Goal: Task Accomplishment & Management: Use online tool/utility

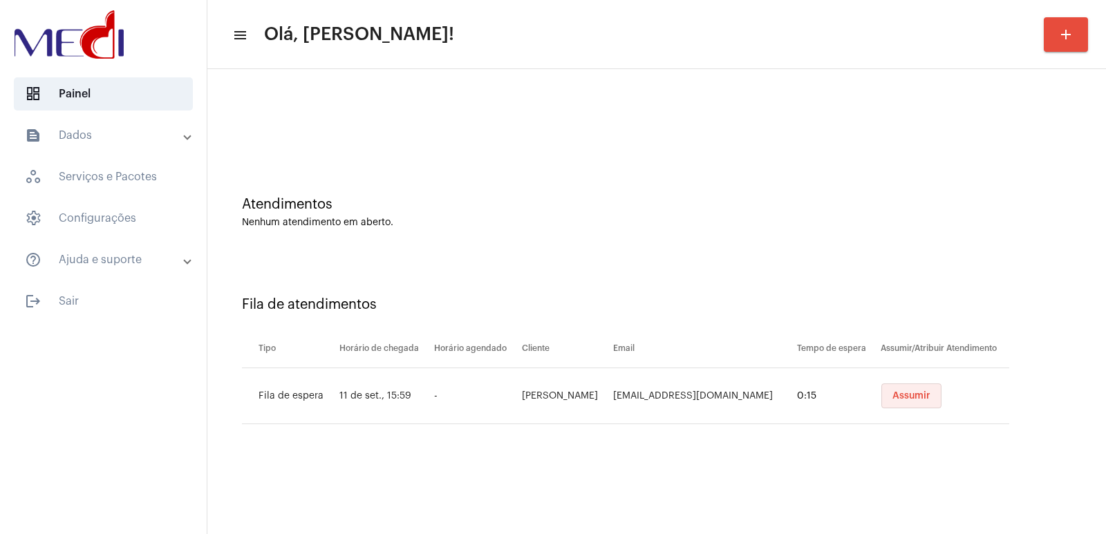
click at [904, 398] on span "Assumir" at bounding box center [912, 396] width 38 height 10
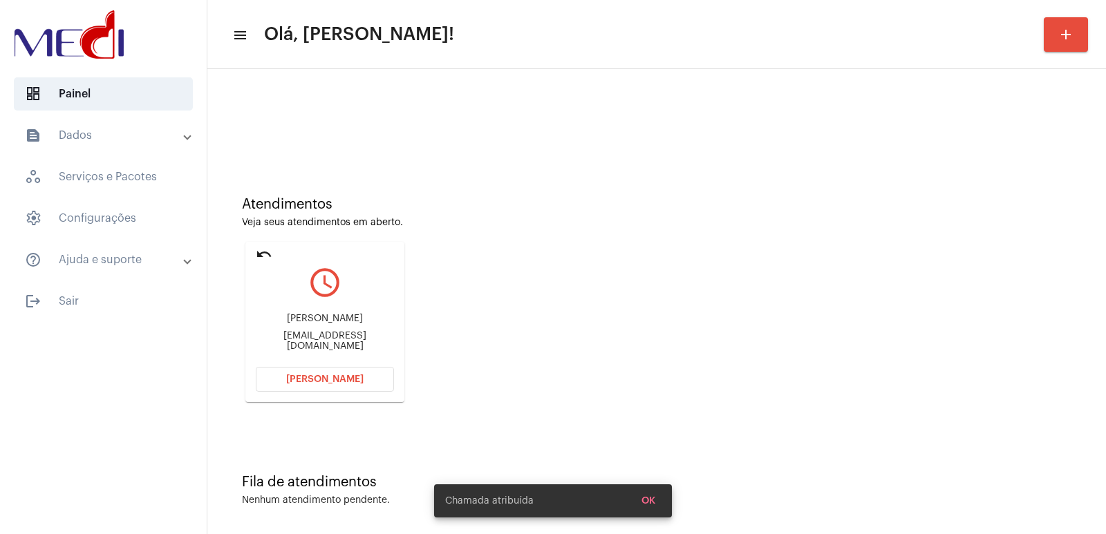
click at [301, 319] on div "Daniel Izaías Pedro vechiatto" at bounding box center [325, 319] width 138 height 10
copy div "Daniel Izaías Pedro vechiatto"
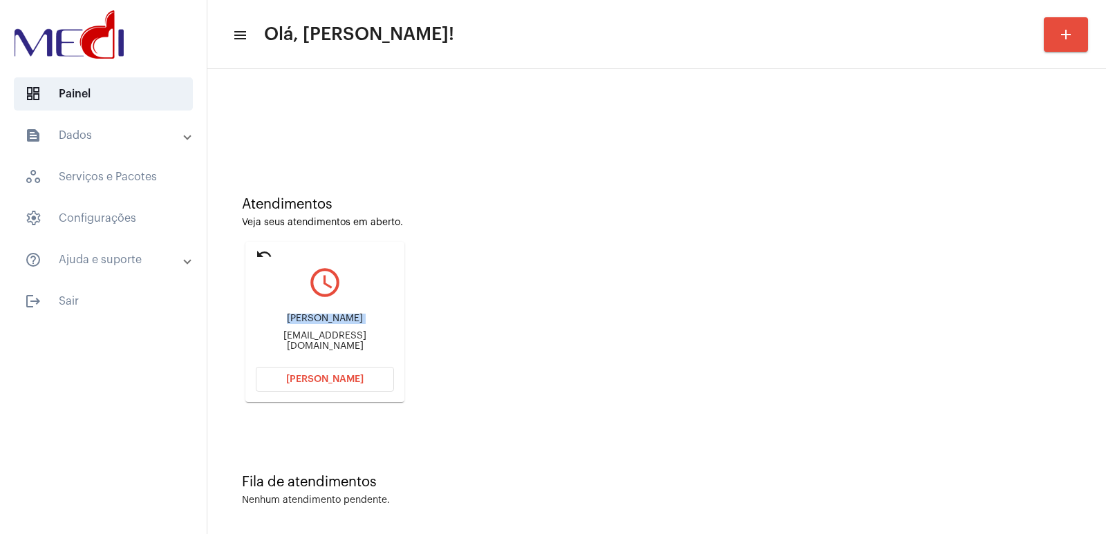
click at [362, 389] on button "[PERSON_NAME]" at bounding box center [325, 379] width 138 height 25
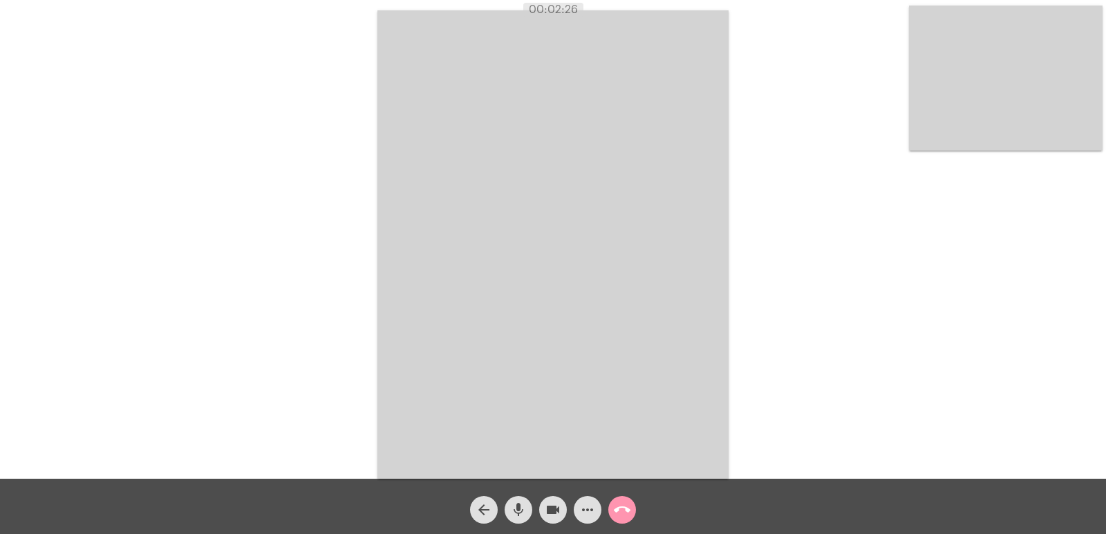
click at [626, 512] on mat-icon "call_end" at bounding box center [622, 510] width 17 height 17
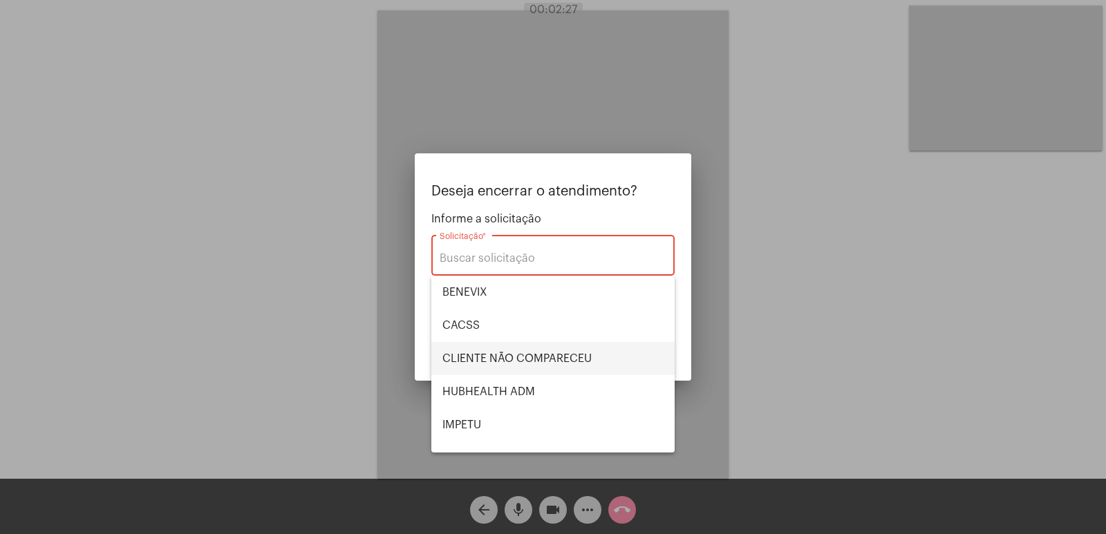
scroll to position [288, 0]
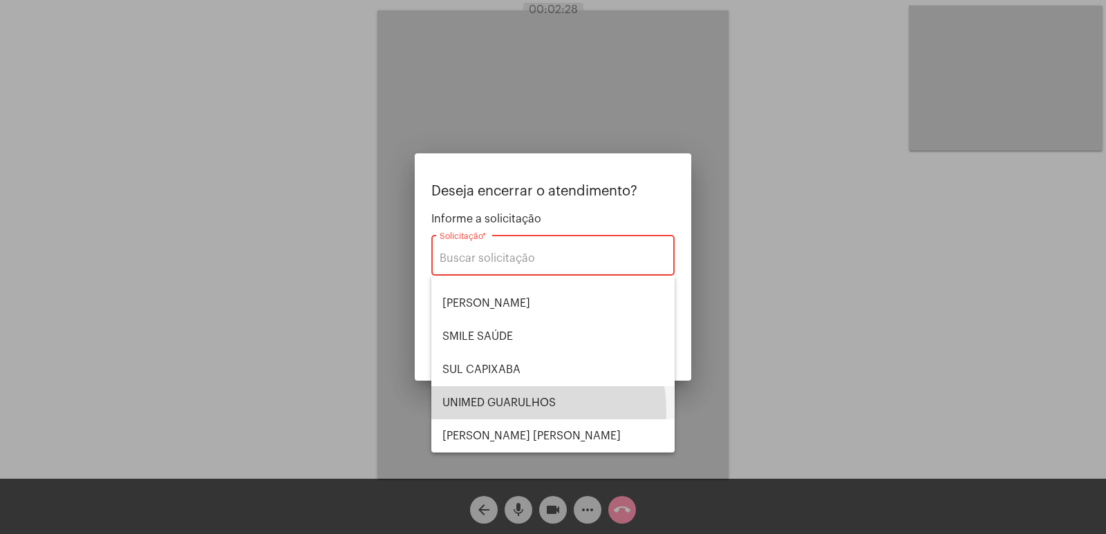
click at [487, 413] on span "UNIMED GUARULHOS" at bounding box center [553, 403] width 221 height 33
type input "UNIMED GUARULHOS"
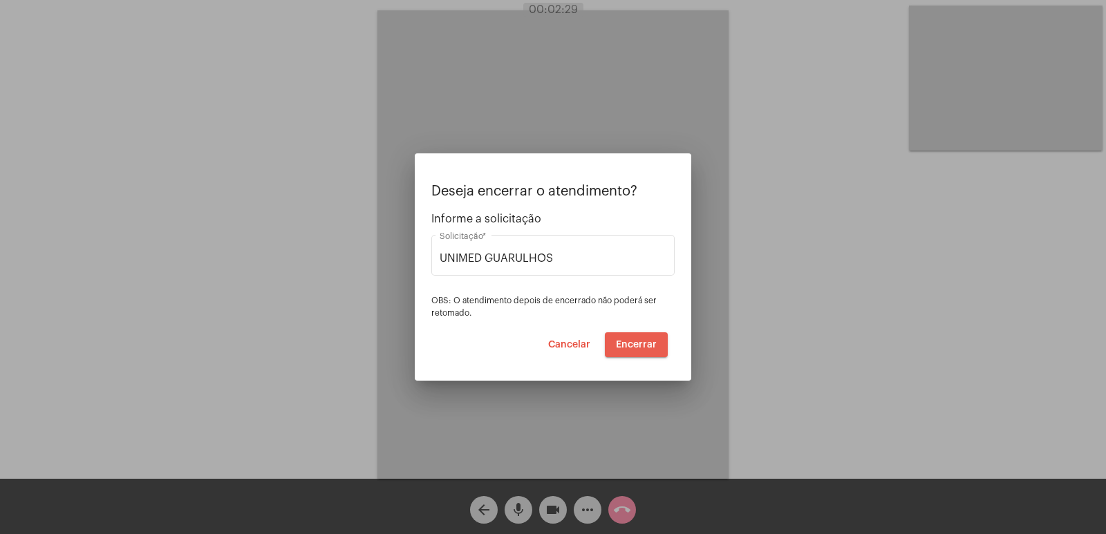
click at [638, 346] on span "Encerrar" at bounding box center [636, 345] width 41 height 10
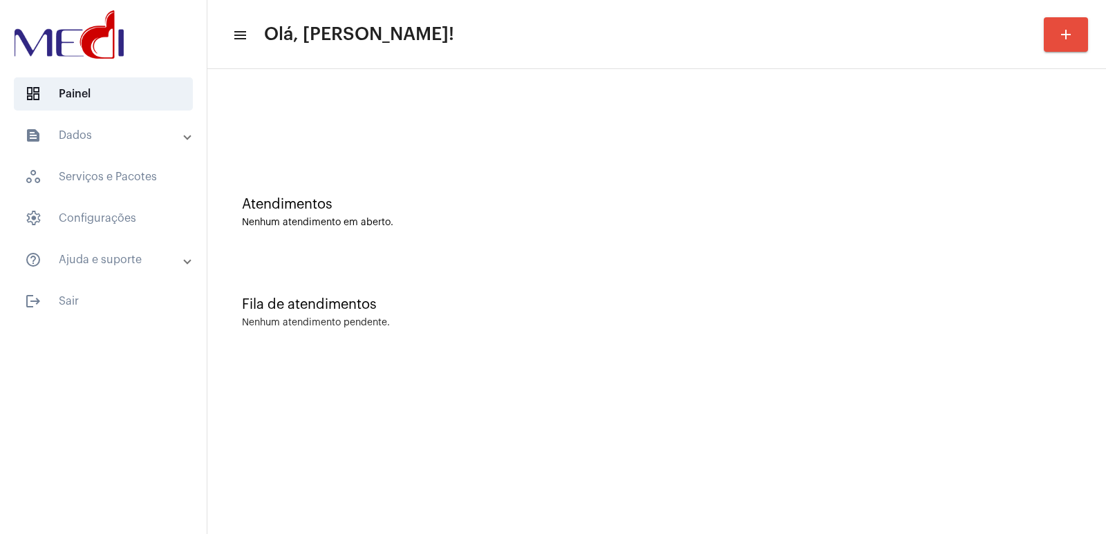
click at [833, 322] on div "Nenhum atendimento pendente." at bounding box center [657, 323] width 830 height 10
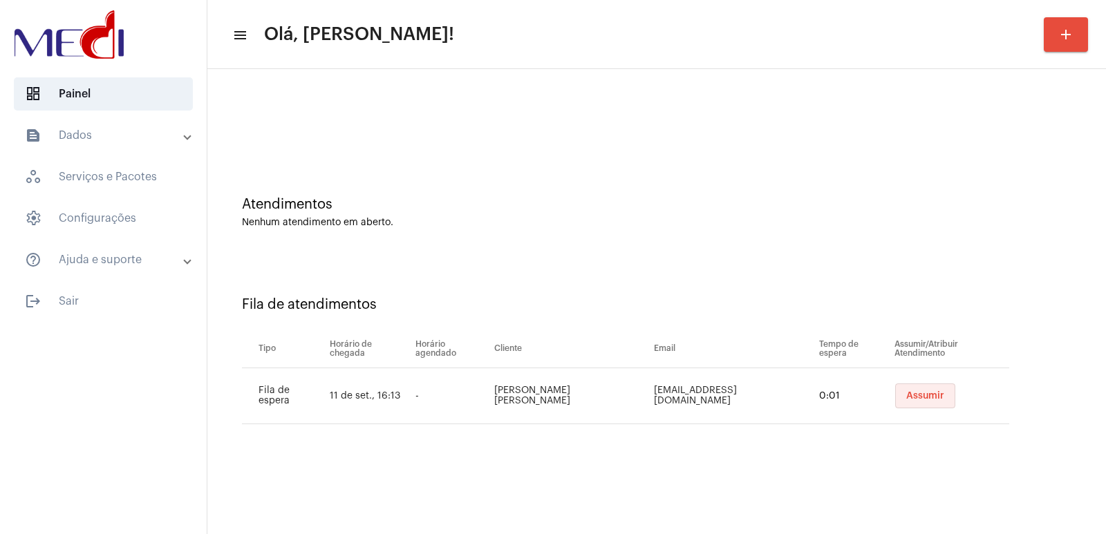
click at [911, 397] on span "Assumir" at bounding box center [926, 396] width 38 height 10
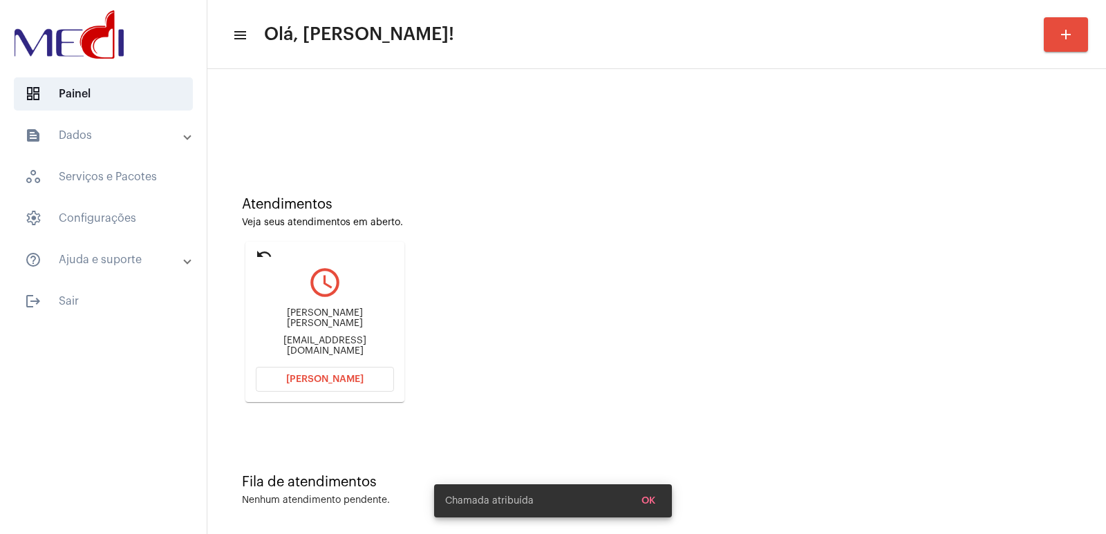
click at [310, 337] on div "[PERSON_NAME] [PERSON_NAME] [EMAIL_ADDRESS][DOMAIN_NAME]" at bounding box center [325, 332] width 138 height 62
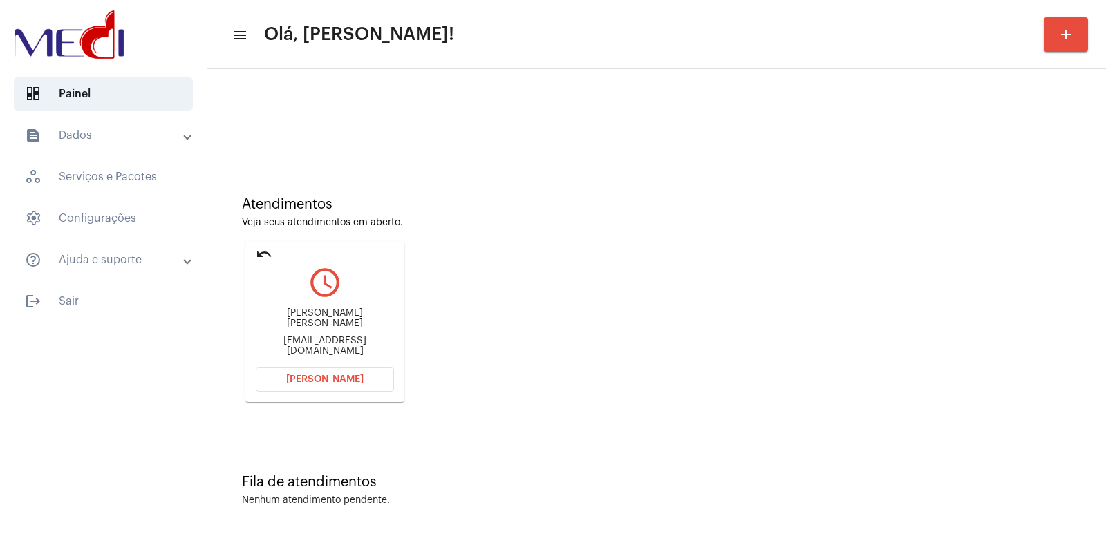
click at [329, 313] on div "[PERSON_NAME] [PERSON_NAME]" at bounding box center [325, 318] width 138 height 21
click at [322, 348] on div "[EMAIL_ADDRESS][DOMAIN_NAME]" at bounding box center [325, 346] width 138 height 21
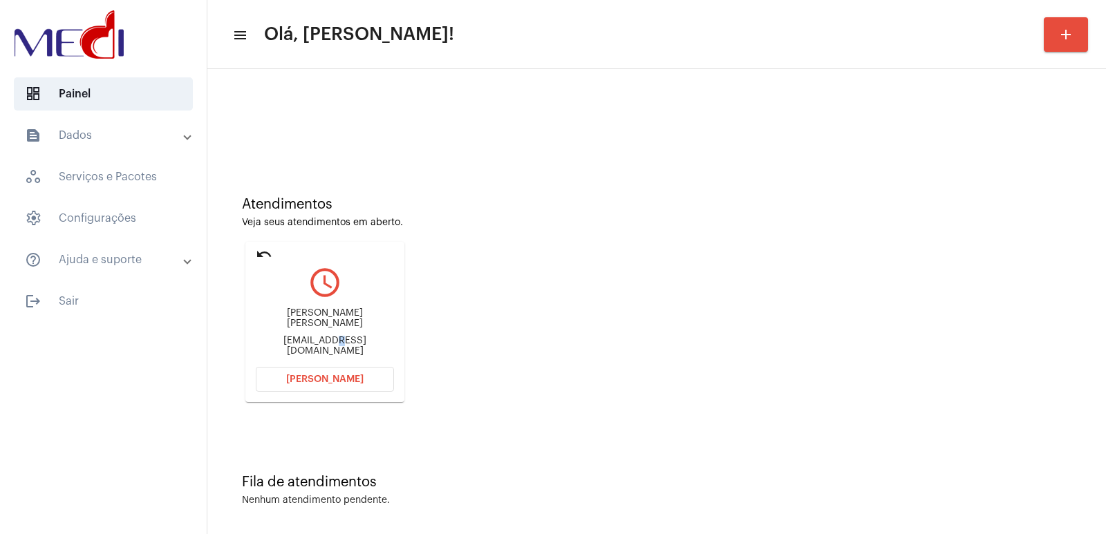
click at [322, 348] on div "[EMAIL_ADDRESS][DOMAIN_NAME]" at bounding box center [325, 346] width 138 height 21
click at [322, 348] on div "dri.mend3s@gmail.com" at bounding box center [325, 346] width 138 height 21
copy mat-card-content "dri.mend3s@gmail.com Abrir Chamada"
click at [337, 319] on div "Adriana Terezinha Mendes da Silva" at bounding box center [325, 318] width 138 height 21
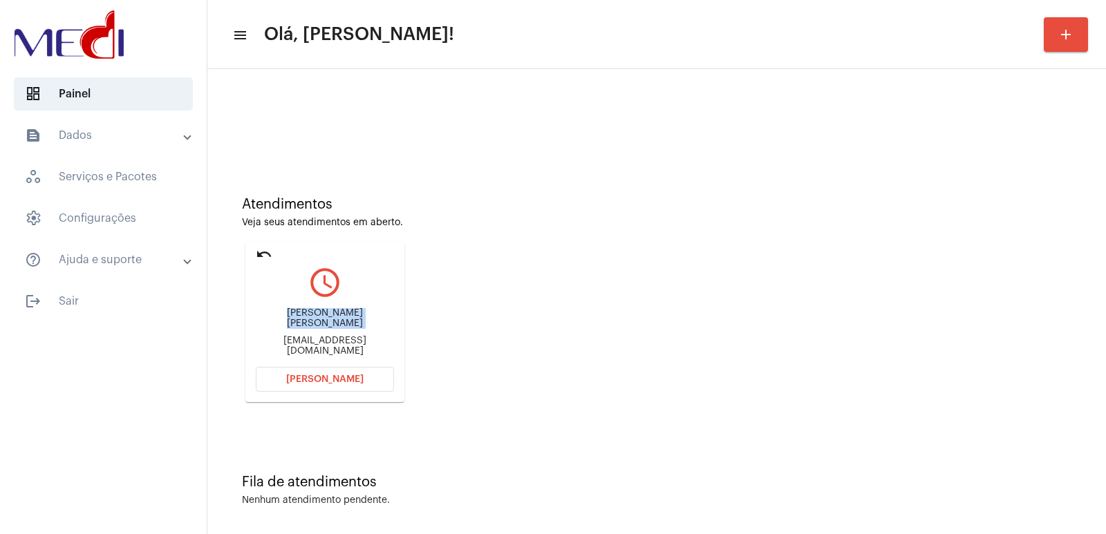
click at [337, 319] on div "Adriana Terezinha Mendes da Silva" at bounding box center [325, 318] width 138 height 21
copy div "Adriana Terezinha Mendes da Silva"
click at [360, 382] on span "Abrir Chamada" at bounding box center [324, 380] width 77 height 10
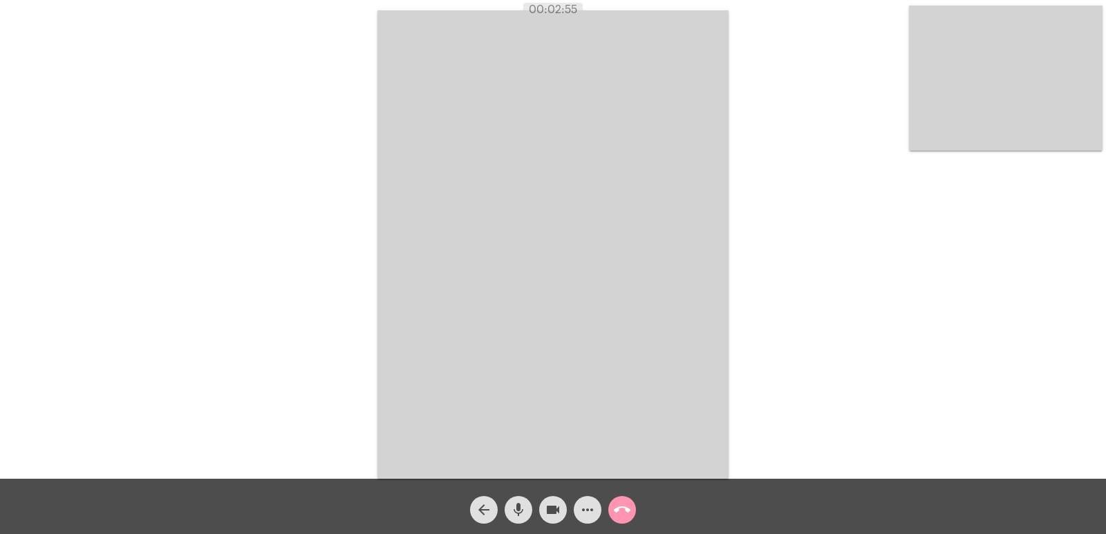
click at [635, 512] on button "call_end" at bounding box center [622, 510] width 28 height 28
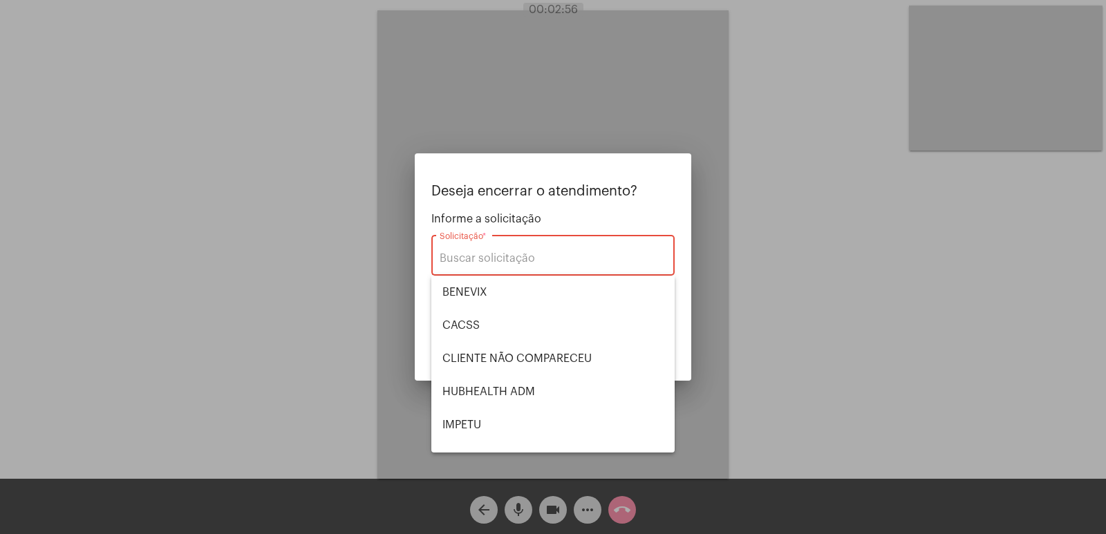
scroll to position [288, 0]
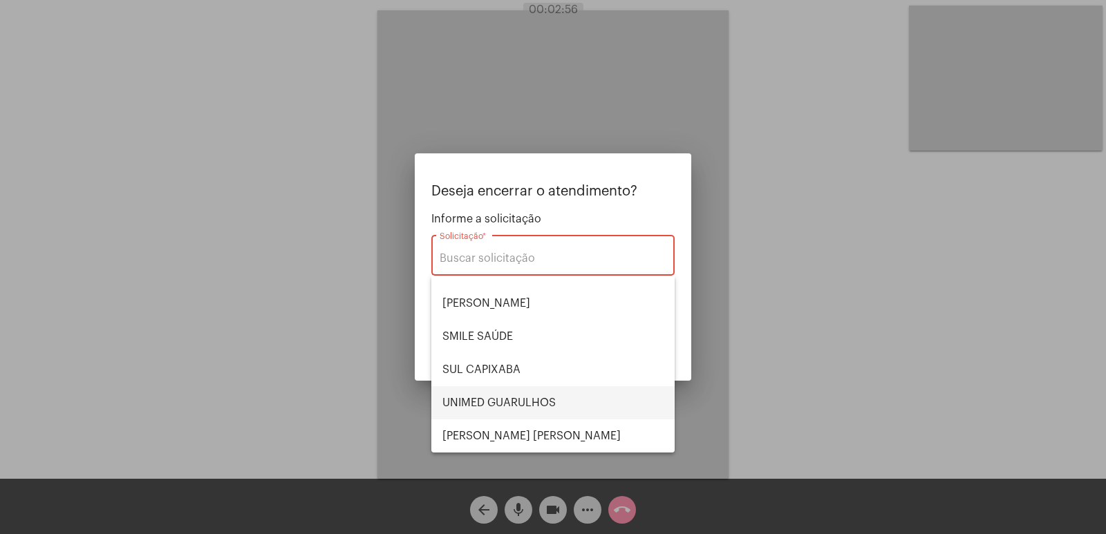
click at [508, 409] on span "UNIMED GUARULHOS" at bounding box center [553, 403] width 221 height 33
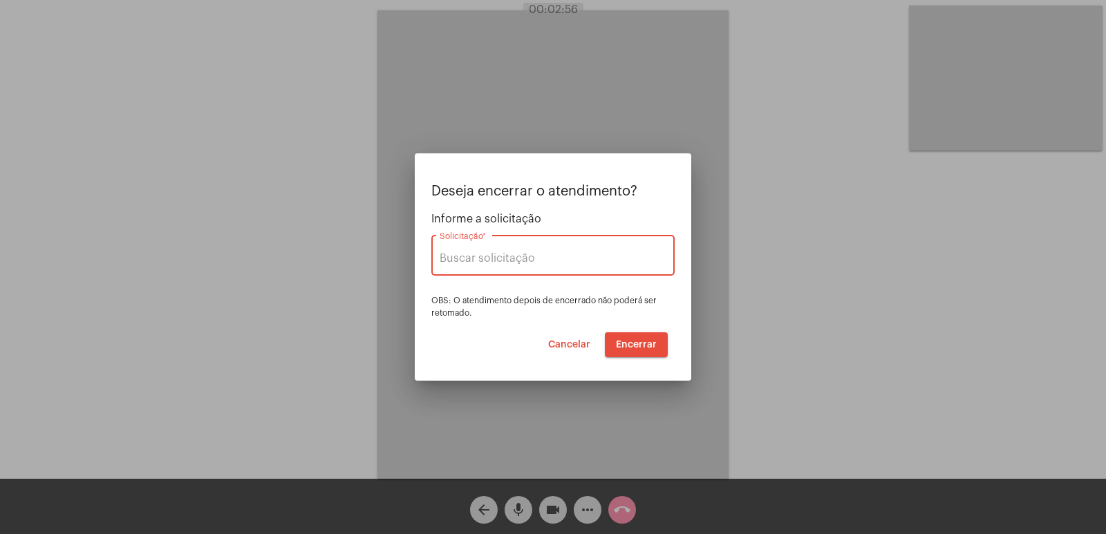
type input "UNIMED GUARULHOS"
drag, startPoint x: 631, startPoint y: 345, endPoint x: 608, endPoint y: 347, distance: 22.9
click at [630, 345] on span "Encerrar" at bounding box center [636, 345] width 41 height 10
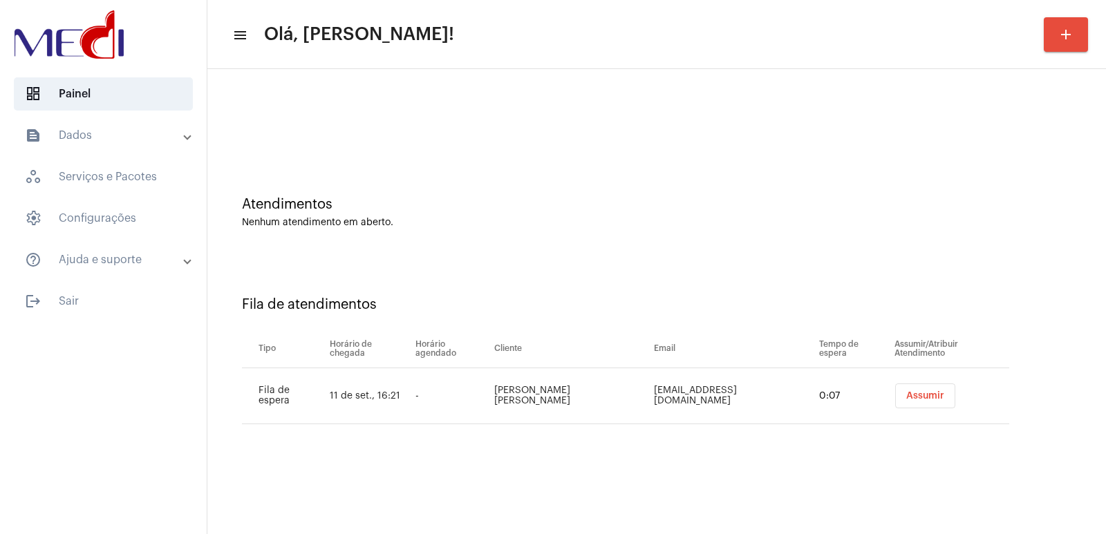
click at [919, 402] on button "Assumir" at bounding box center [925, 396] width 60 height 25
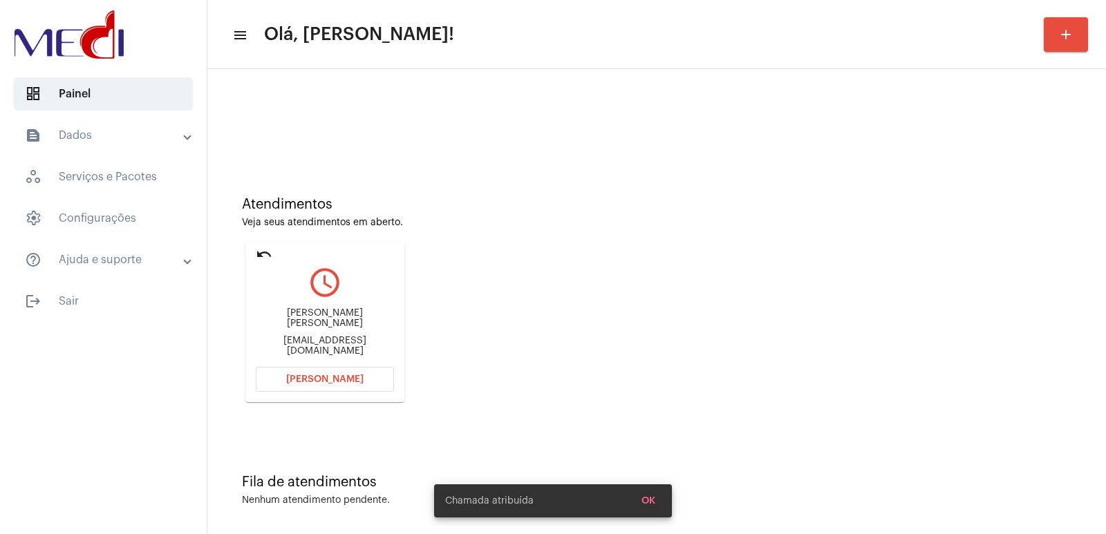
click at [346, 315] on div "ana claudia pinto de souza dr.anasouza.ortopedia@gmail.com" at bounding box center [325, 332] width 138 height 62
drag, startPoint x: 346, startPoint y: 315, endPoint x: 339, endPoint y: 321, distance: 9.3
click at [345, 315] on div "ana claudia pinto de souza dr.anasouza.ortopedia@gmail.com" at bounding box center [325, 332] width 138 height 62
click at [339, 321] on div "ana claudia pinto de souza" at bounding box center [325, 318] width 138 height 21
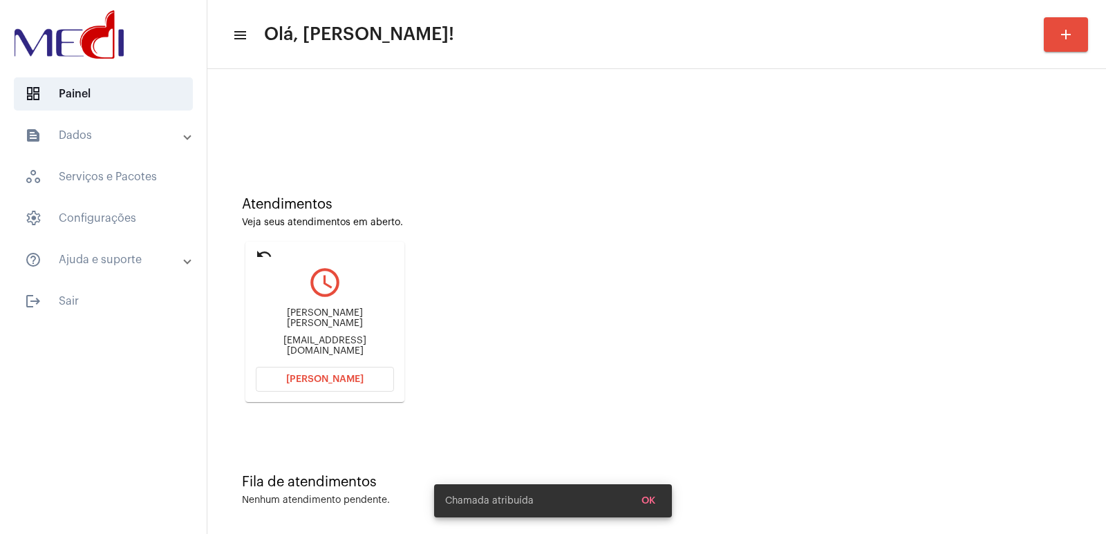
click at [339, 321] on div "ana claudia pinto de souza" at bounding box center [325, 318] width 138 height 21
copy div "ana claudia pinto de souza"
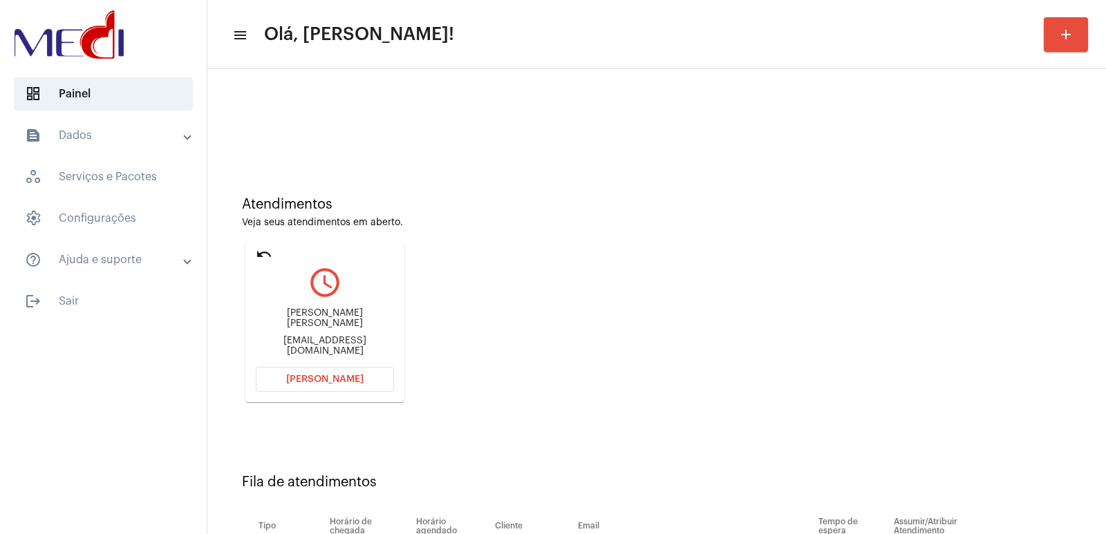
click at [346, 376] on span "[PERSON_NAME]" at bounding box center [324, 380] width 77 height 10
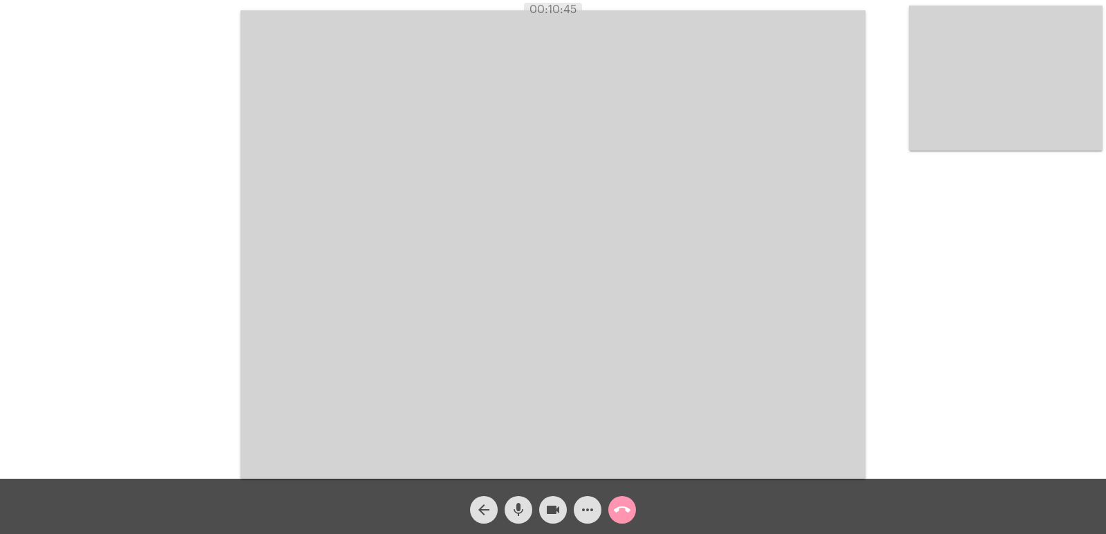
click at [620, 514] on mat-icon "call_end" at bounding box center [622, 510] width 17 height 17
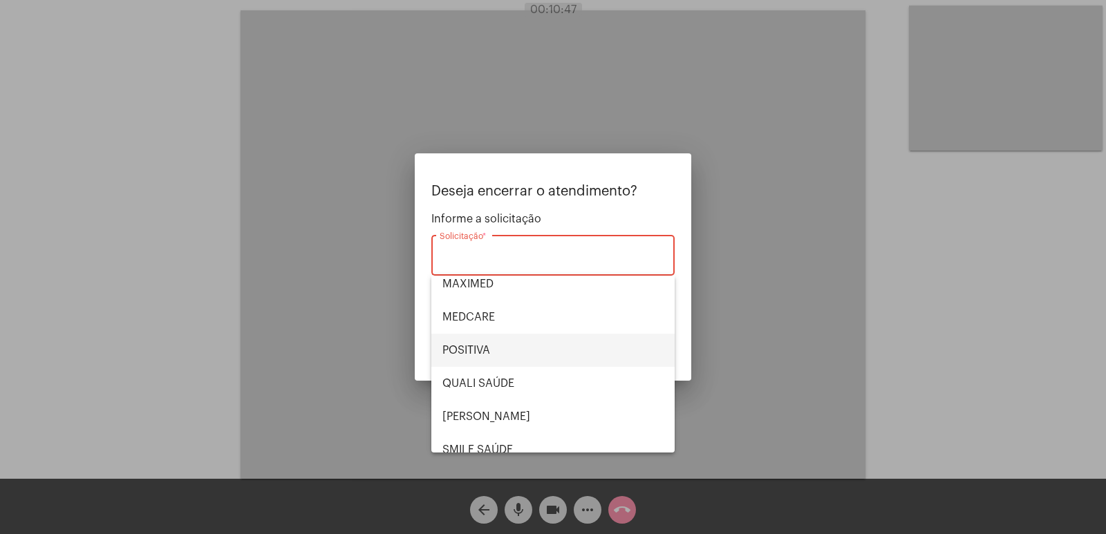
scroll to position [149, 0]
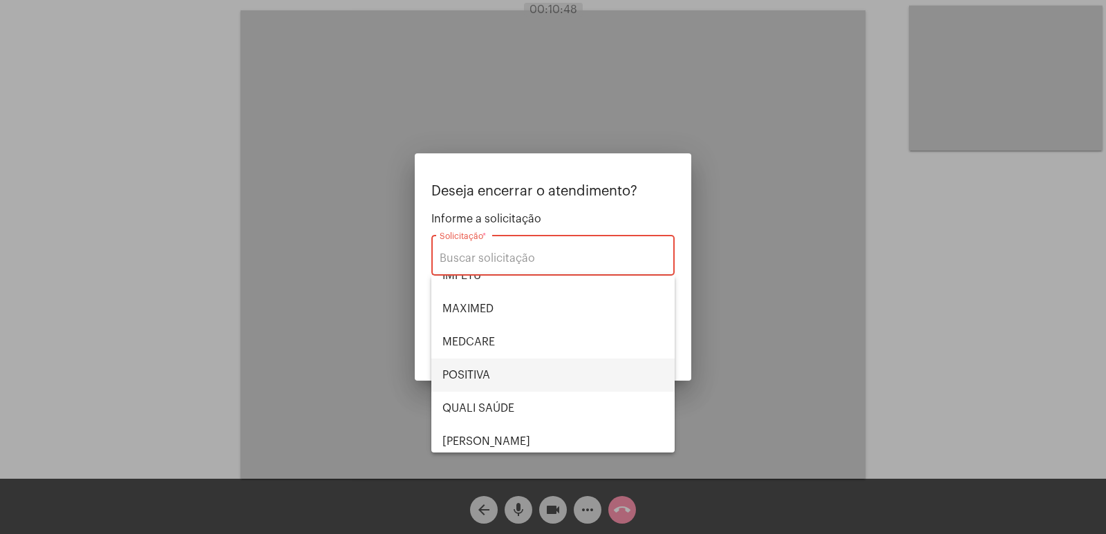
click at [485, 381] on span "POSITIVA" at bounding box center [553, 375] width 221 height 33
type input "POSITIVA"
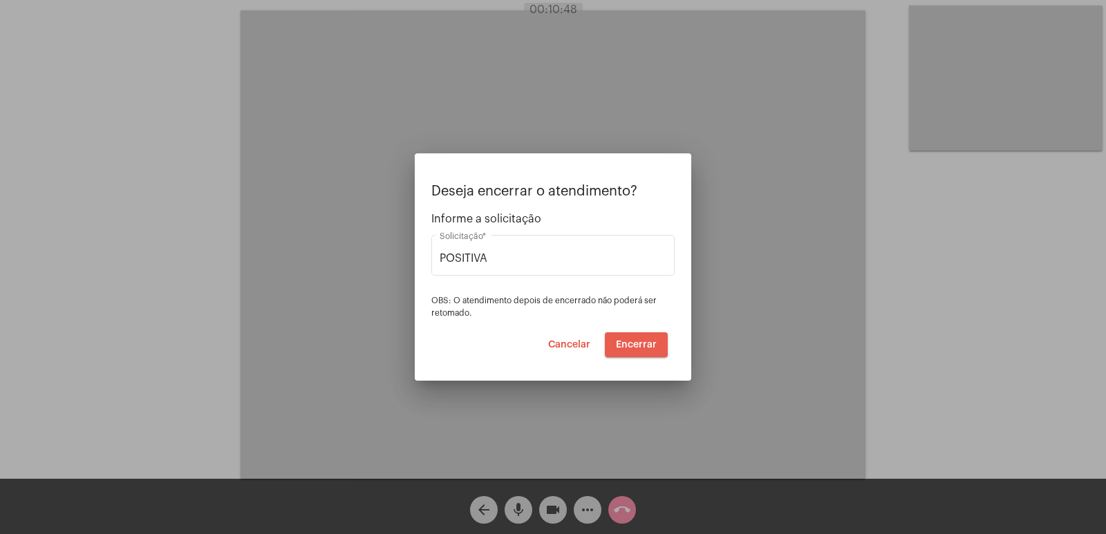
click at [634, 343] on span "Encerrar" at bounding box center [636, 345] width 41 height 10
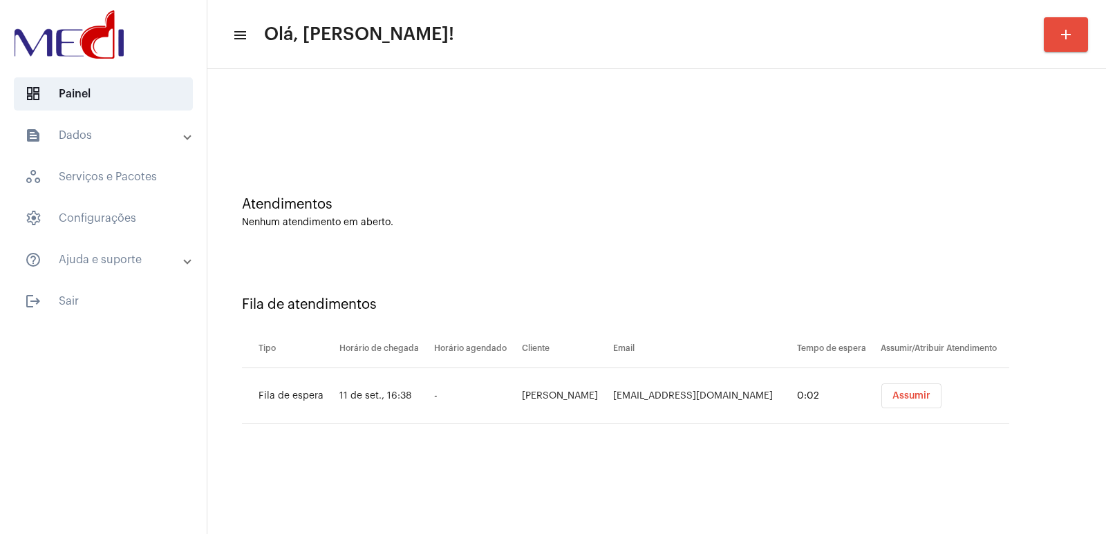
click at [910, 400] on span "Assumir" at bounding box center [912, 396] width 38 height 10
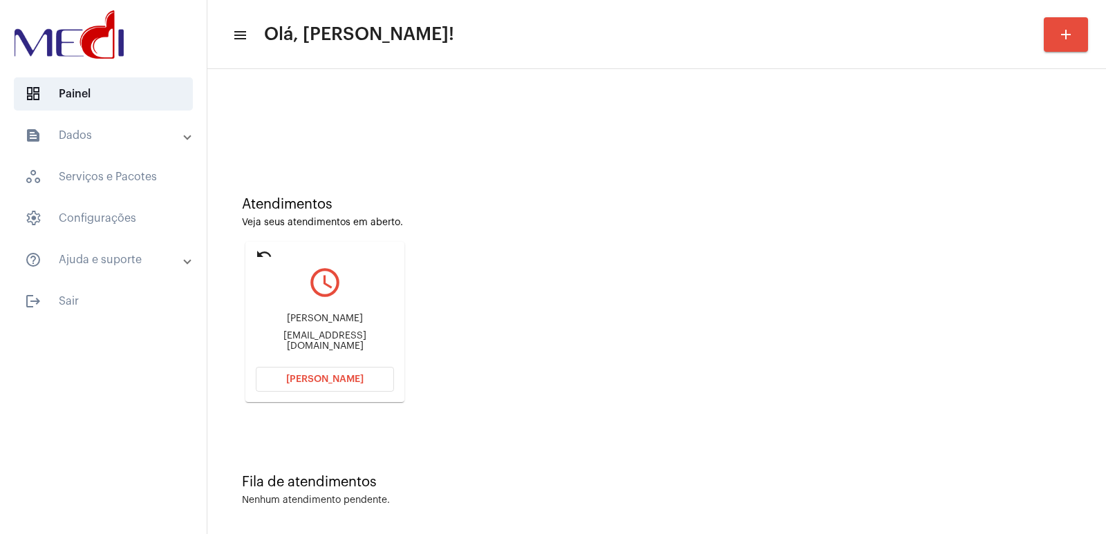
click at [337, 321] on div "[PERSON_NAME]" at bounding box center [325, 319] width 138 height 10
copy div "[PERSON_NAME]"
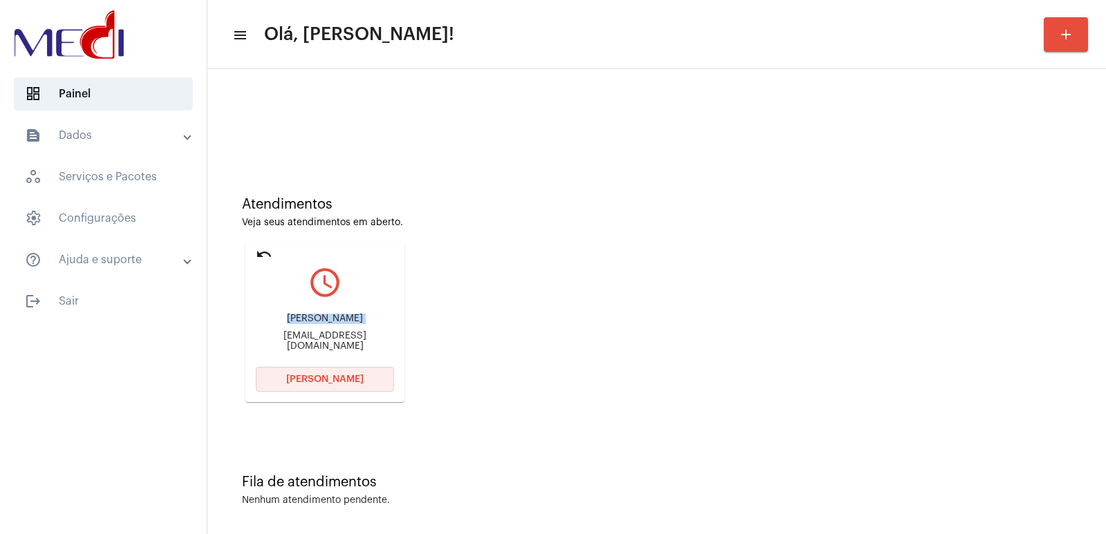
click at [340, 381] on span "[PERSON_NAME]" at bounding box center [324, 380] width 77 height 10
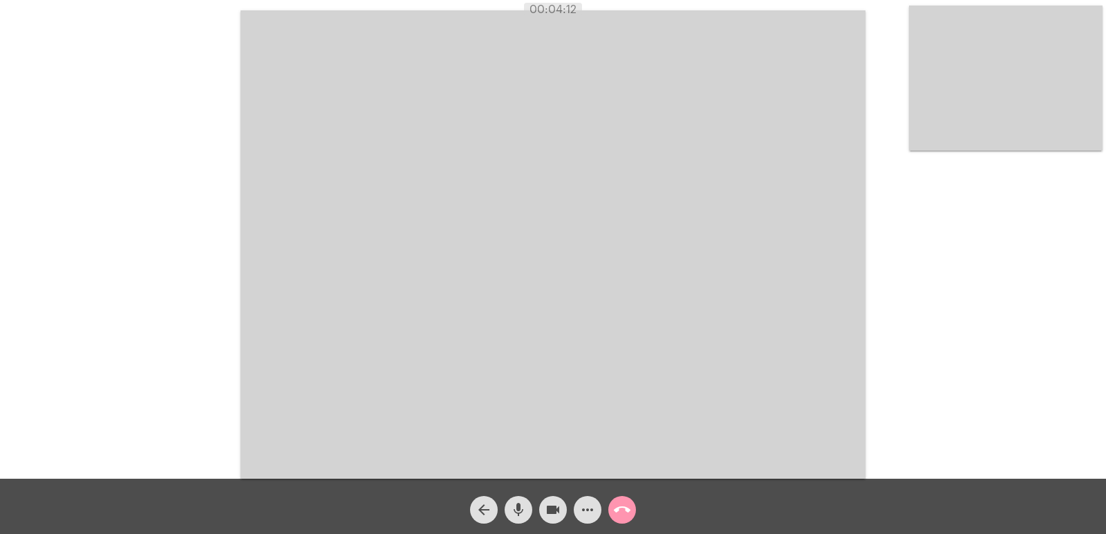
click at [634, 515] on button "call_end" at bounding box center [622, 510] width 28 height 28
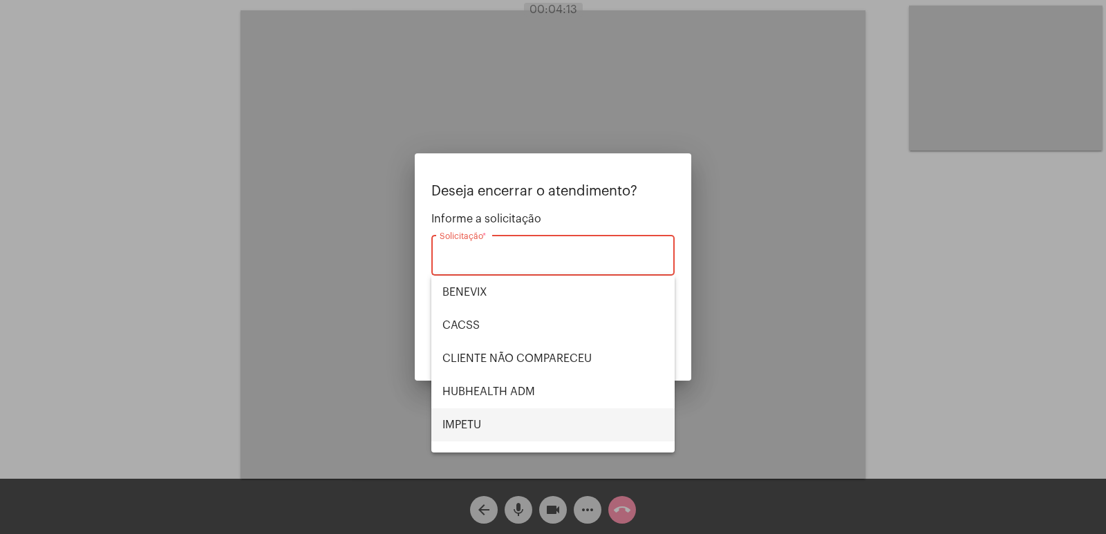
scroll to position [69, 0]
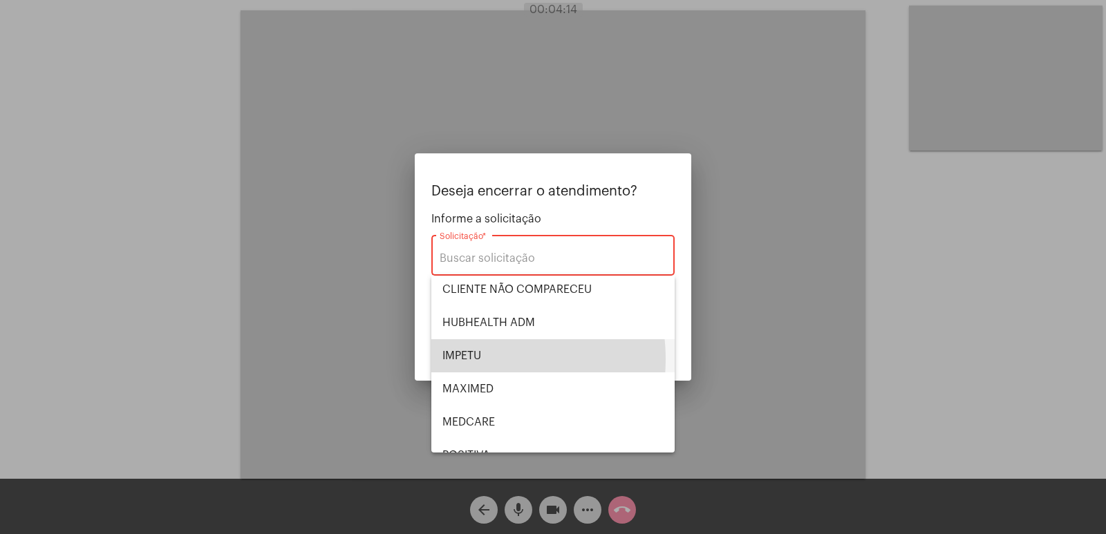
click at [478, 360] on span "IMPETU" at bounding box center [553, 356] width 221 height 33
type input "IMPETU"
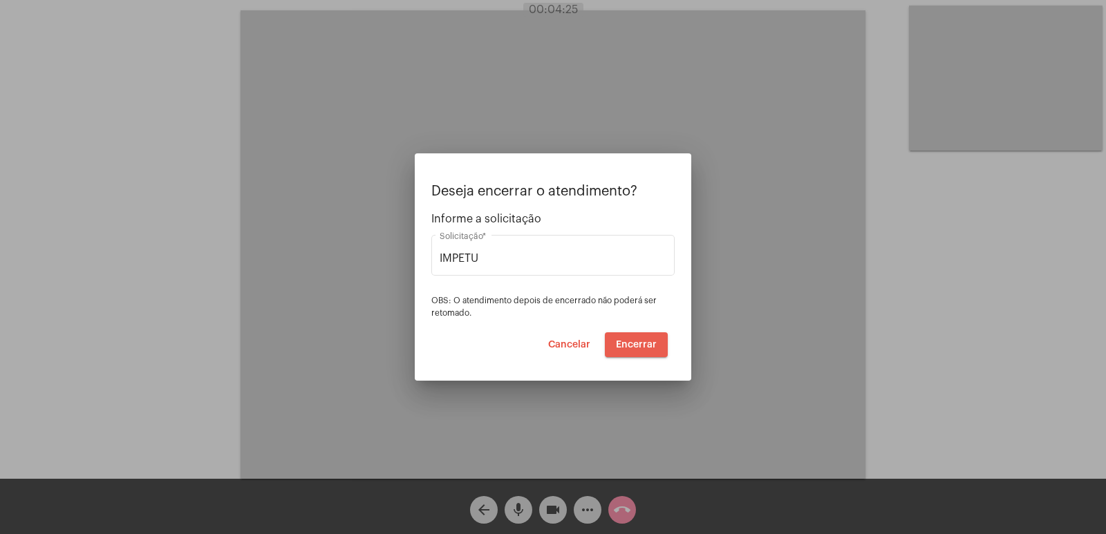
click at [637, 346] on span "Encerrar" at bounding box center [636, 345] width 41 height 10
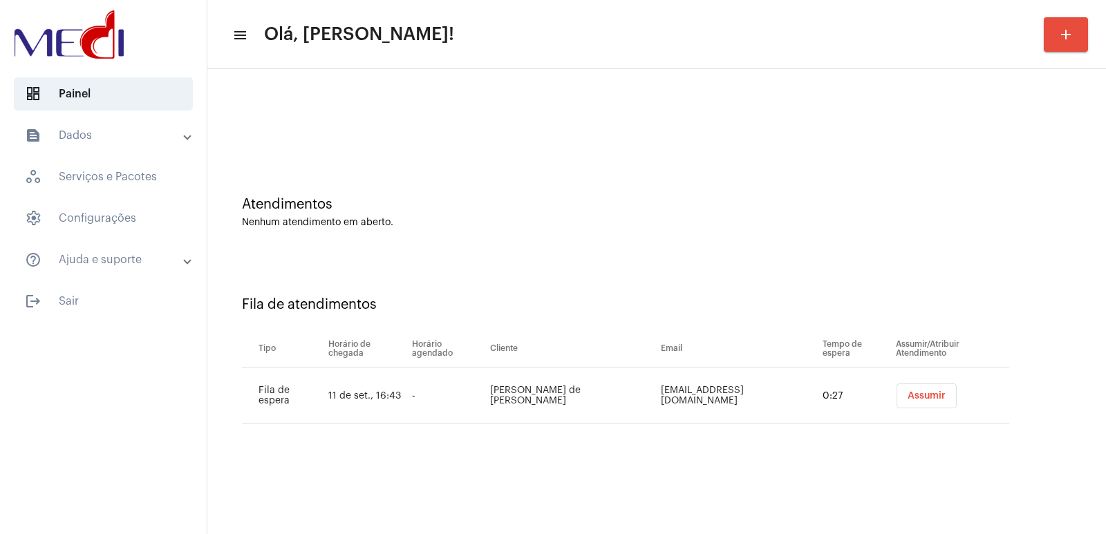
click at [908, 393] on span "Assumir" at bounding box center [927, 396] width 38 height 10
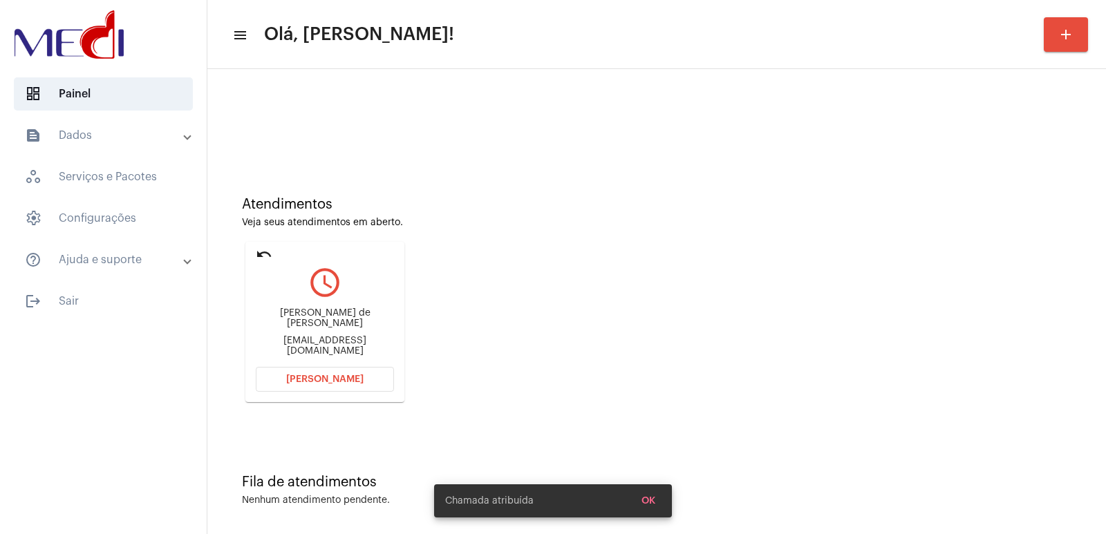
click at [319, 324] on div "[PERSON_NAME] de [PERSON_NAME]" at bounding box center [325, 318] width 138 height 21
copy div "[PERSON_NAME] de [PERSON_NAME]"
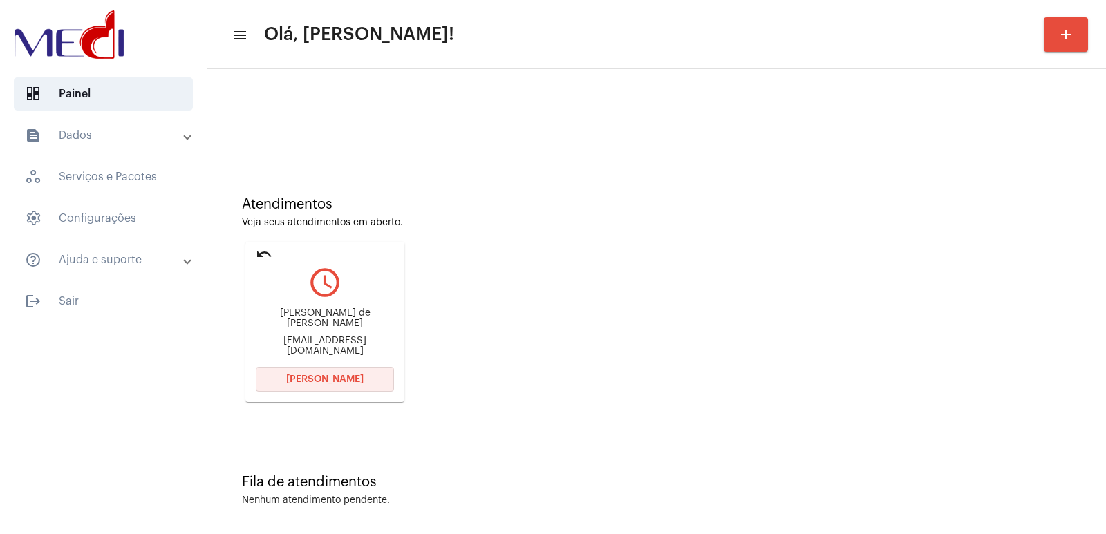
click at [340, 389] on button "[PERSON_NAME]" at bounding box center [325, 379] width 138 height 25
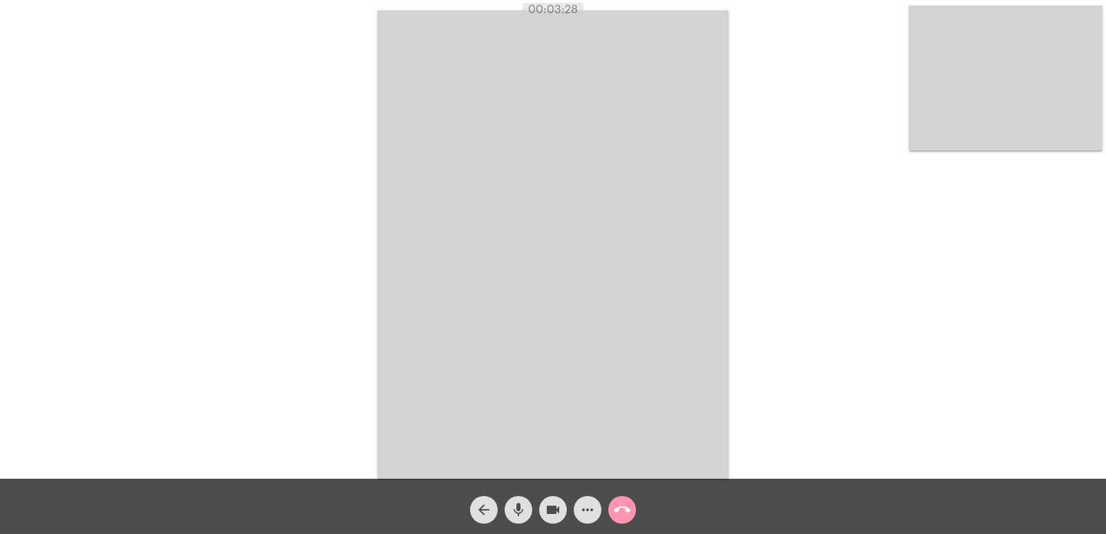
click at [622, 505] on mat-icon "call_end" at bounding box center [622, 510] width 17 height 17
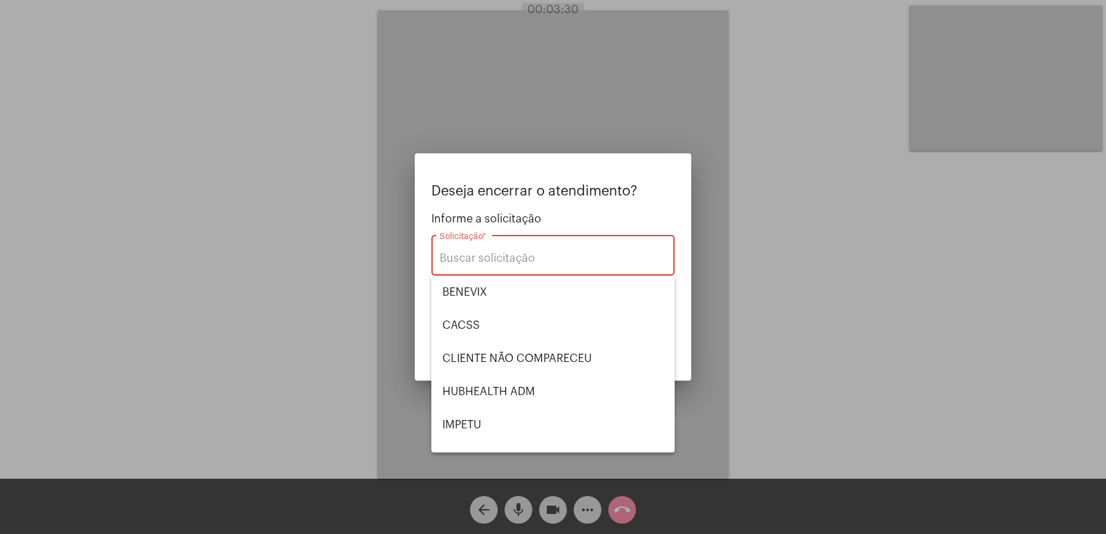
scroll to position [288, 0]
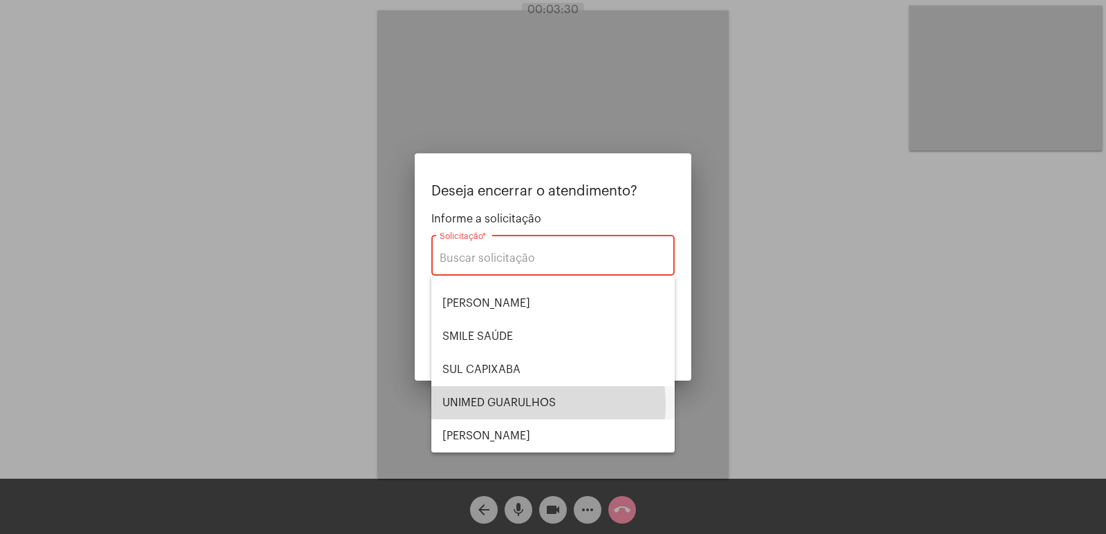
click at [521, 405] on span "UNIMED GUARULHOS" at bounding box center [553, 403] width 221 height 33
type input "UNIMED GUARULHOS"
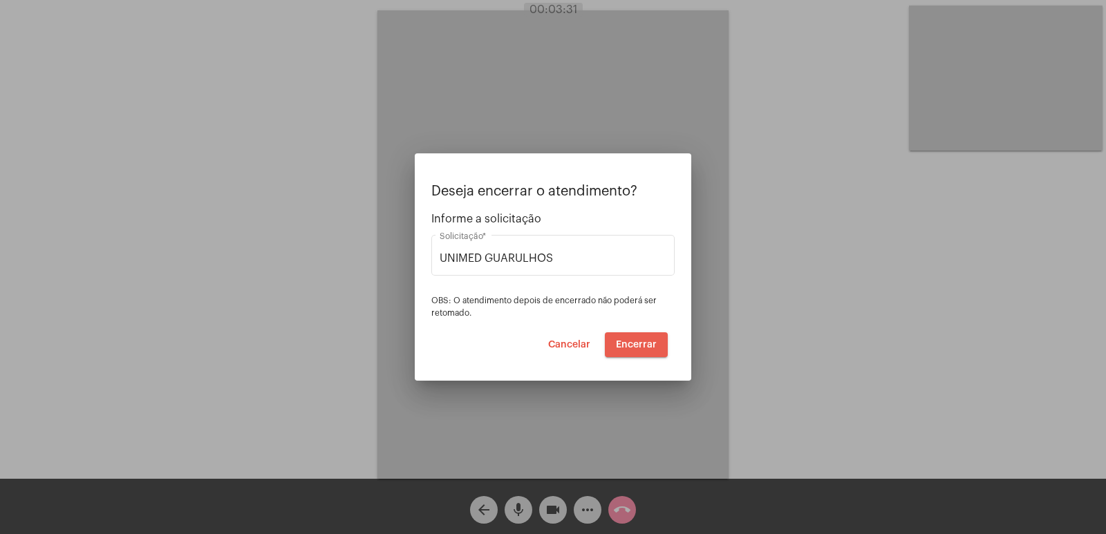
click at [660, 344] on button "Encerrar" at bounding box center [636, 345] width 63 height 25
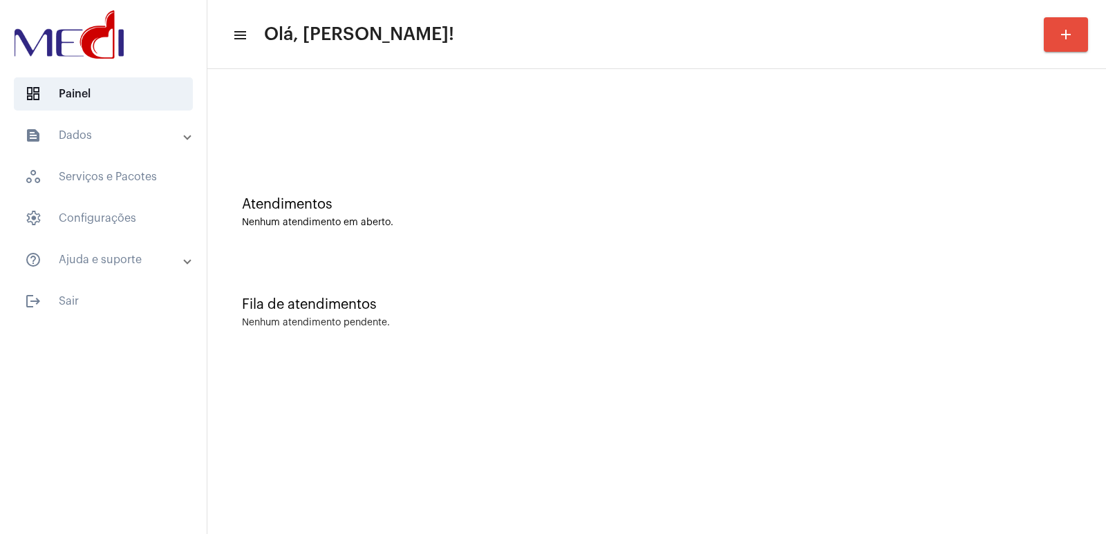
click at [790, 425] on mat-sidenav-content "menu Olá, [PERSON_NAME]! add Atendimentos Nenhum atendimento em aberto. Fila de…" at bounding box center [656, 267] width 899 height 534
